Goal: Find specific page/section: Find specific page/section

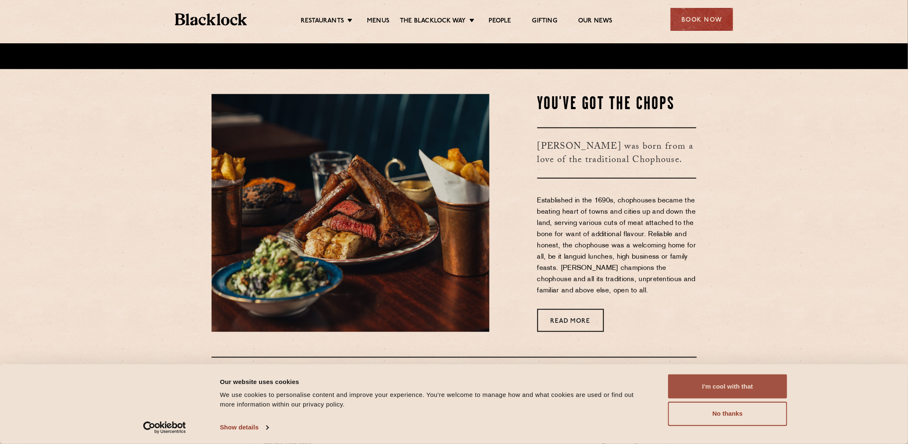
click at [710, 382] on button "I'm cool with that" at bounding box center [727, 386] width 119 height 24
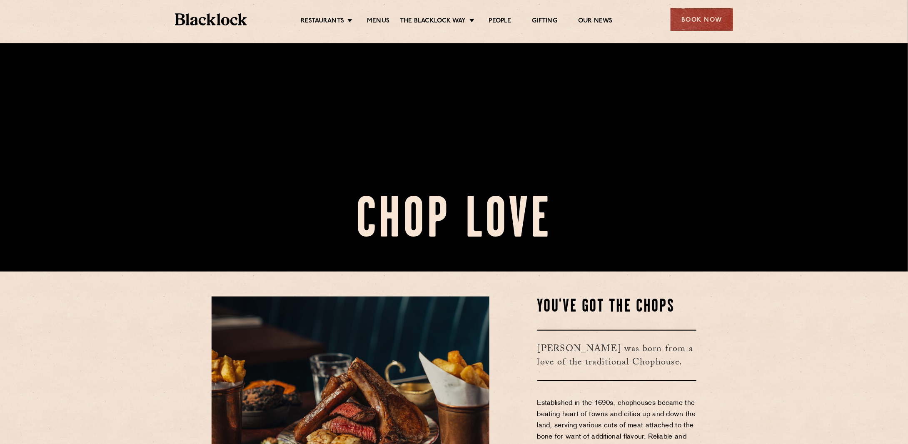
scroll to position [250, 0]
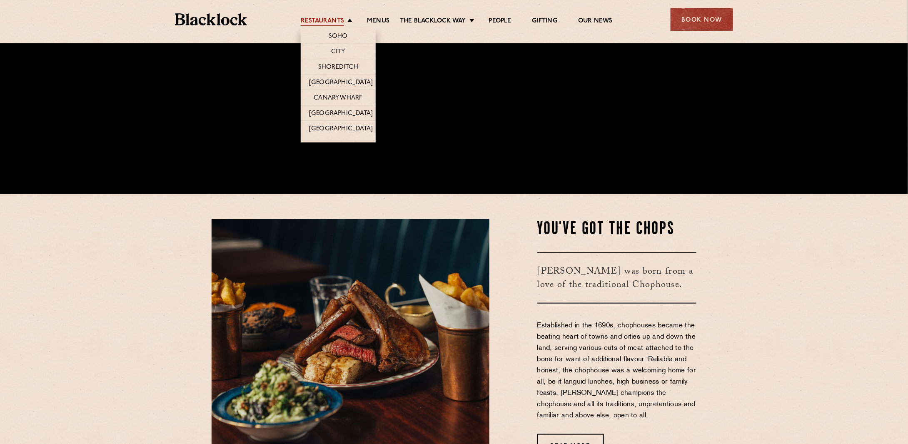
drag, startPoint x: 308, startPoint y: 10, endPoint x: 313, endPoint y: 17, distance: 9.0
click at [308, 10] on div "Restaurants Soho City Shoreditch Covent Garden Canary Wharf Manchester Birmingh…" at bounding box center [453, 18] width 583 height 37
click at [315, 20] on link "Restaurants" at bounding box center [322, 21] width 43 height 9
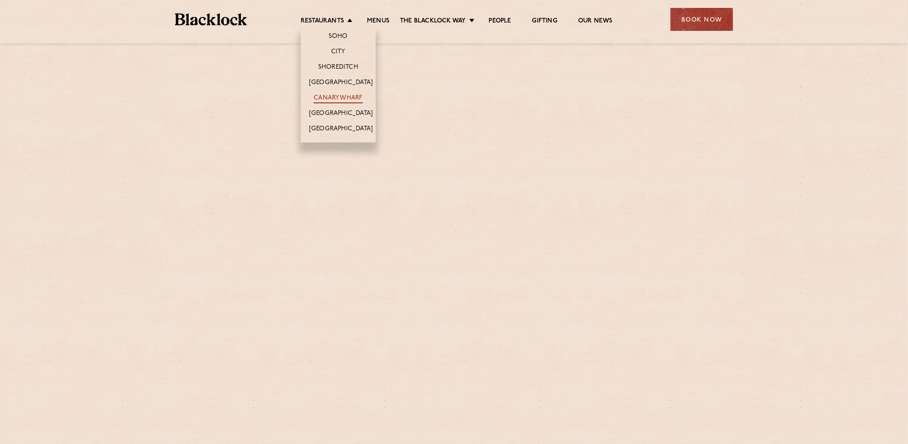
click at [346, 95] on link "Canary Wharf" at bounding box center [338, 98] width 49 height 9
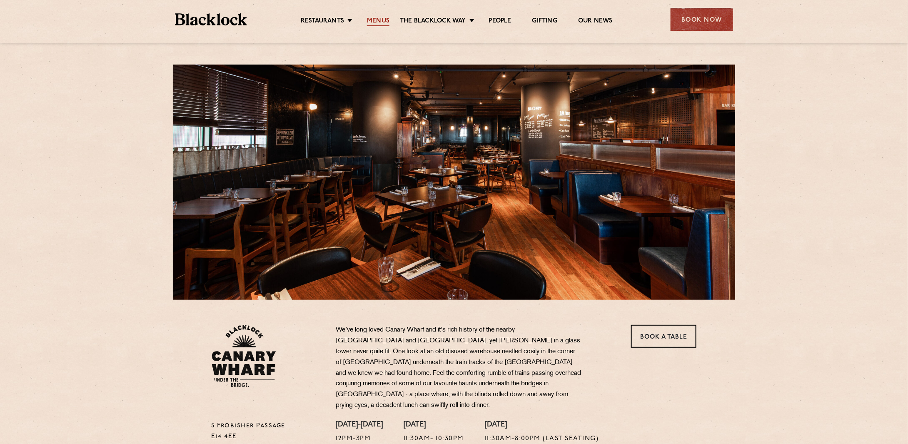
click at [383, 22] on link "Menus" at bounding box center [378, 21] width 22 height 9
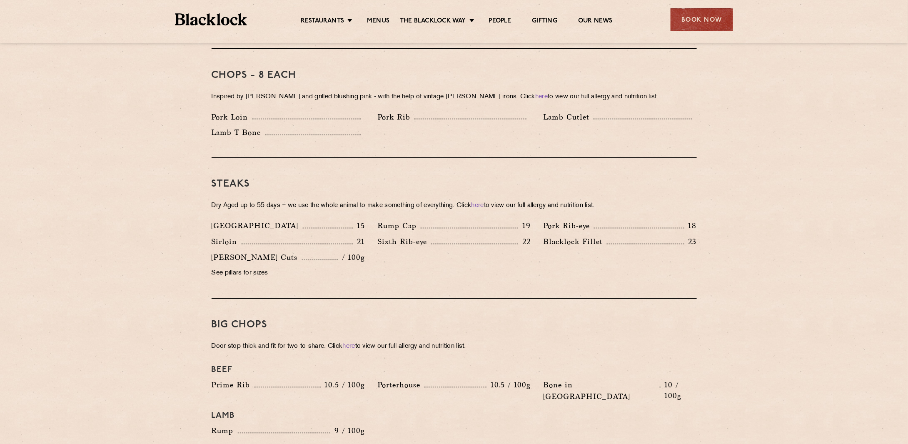
scroll to position [583, 0]
